Goal: Task Accomplishment & Management: Manage account settings

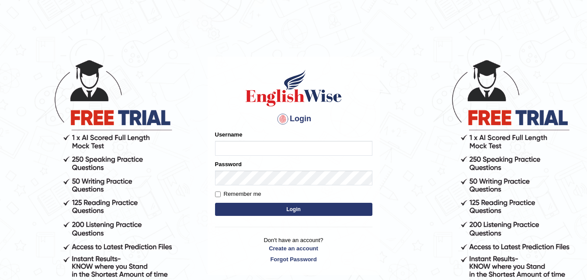
type input "NirmalaP"
click at [286, 213] on button "Login" at bounding box center [293, 209] width 157 height 13
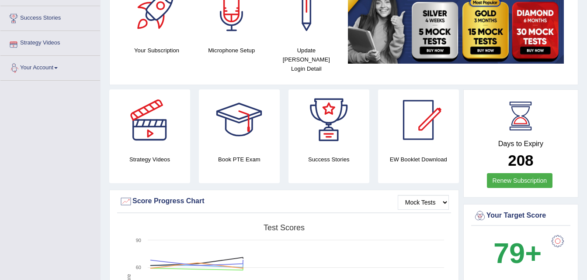
scroll to position [137, 0]
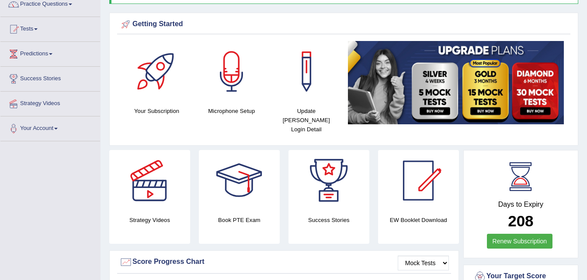
scroll to position [76, 0]
